Goal: Book appointment/travel/reservation

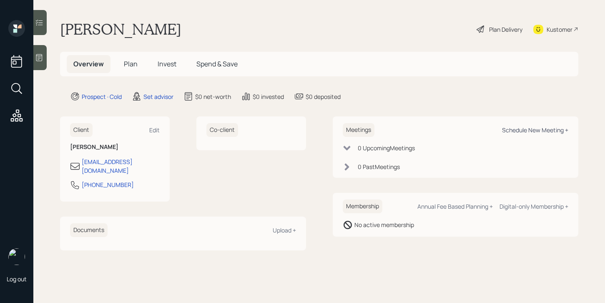
click at [518, 133] on div "Schedule New Meeting +" at bounding box center [535, 130] width 66 height 8
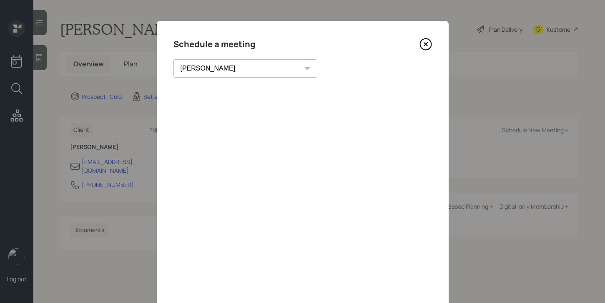
click at [206, 67] on select "[PERSON_NAME] [PERSON_NAME] [PERSON_NAME] [PERSON_NAME] [PERSON_NAME] [PERSON_N…" at bounding box center [246, 68] width 144 height 18
select select "205a2f49-d305-4782-8e90-e36bafbe5565"
click at [174, 59] on select "[PERSON_NAME] [PERSON_NAME] [PERSON_NAME] [PERSON_NAME] [PERSON_NAME] [PERSON_N…" at bounding box center [246, 68] width 144 height 18
click at [426, 40] on icon at bounding box center [426, 44] width 13 height 13
